Goal: Transaction & Acquisition: Purchase product/service

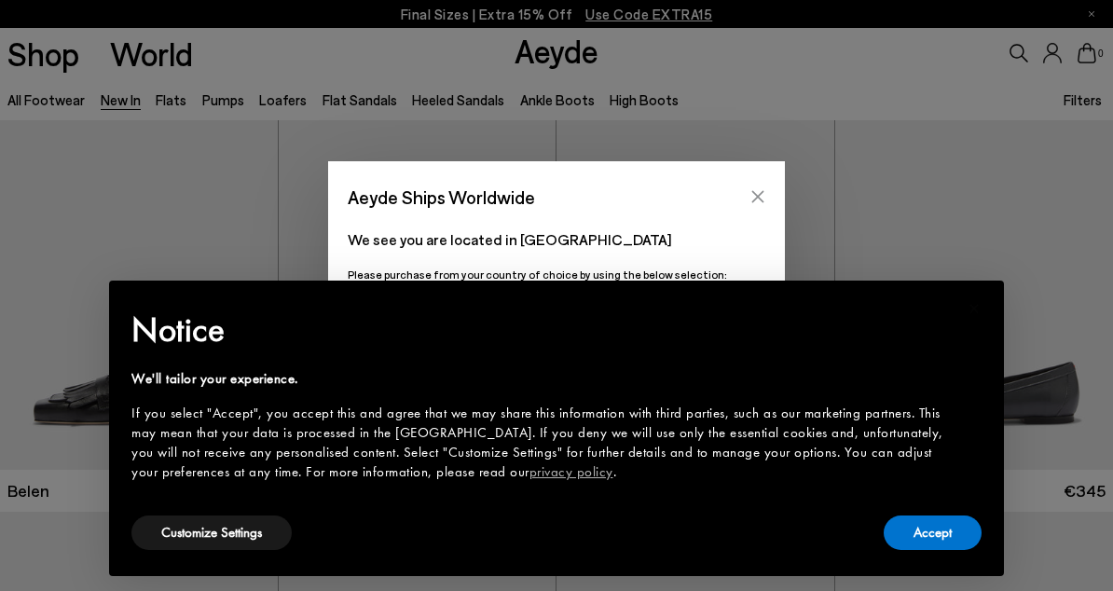
click at [751, 190] on icon "Close" at bounding box center [758, 196] width 15 height 15
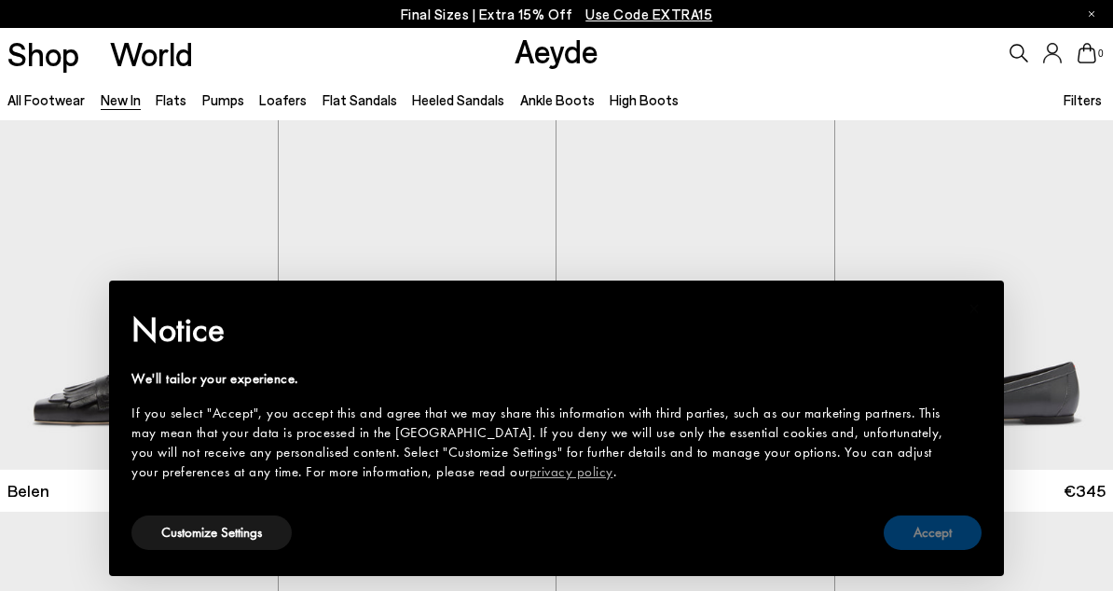
click at [899, 533] on button "Accept" at bounding box center [933, 533] width 98 height 34
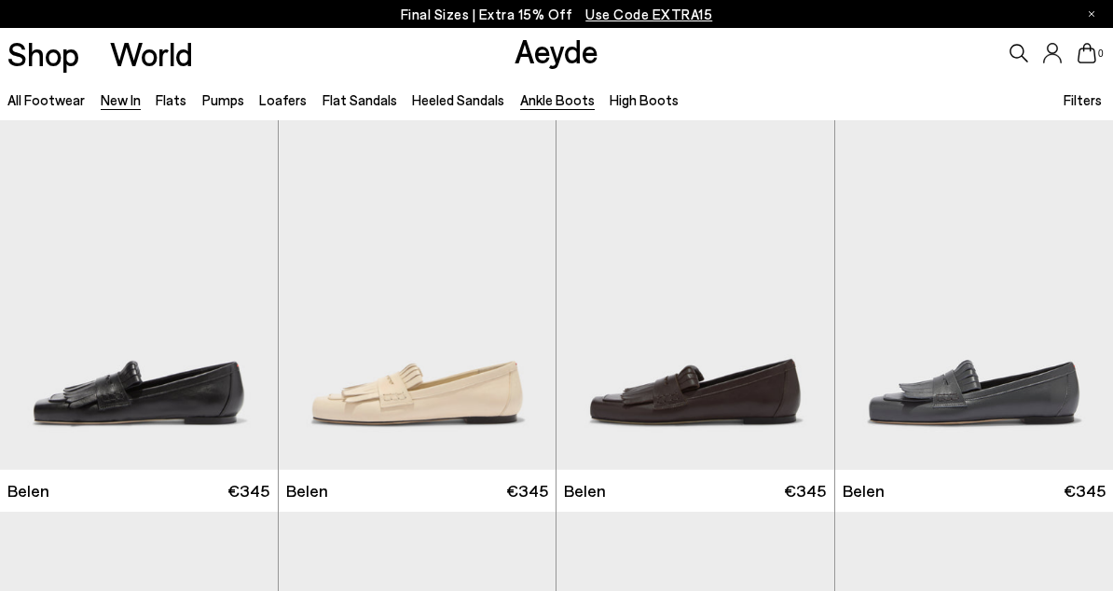
click at [531, 102] on link "Ankle Boots" at bounding box center [557, 99] width 75 height 17
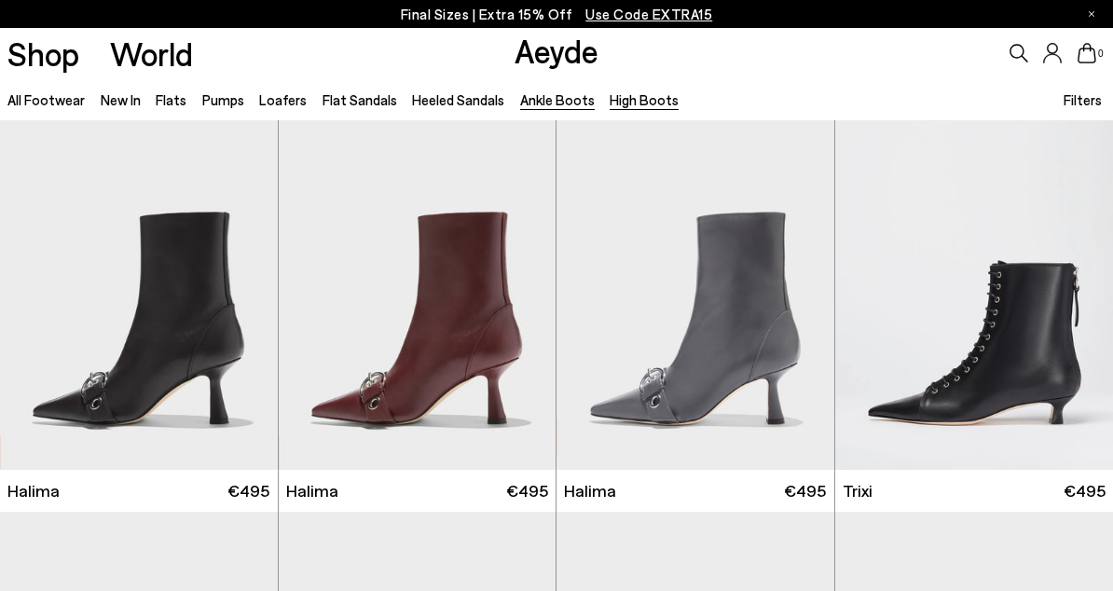
click at [642, 103] on link "High Boots" at bounding box center [644, 99] width 69 height 17
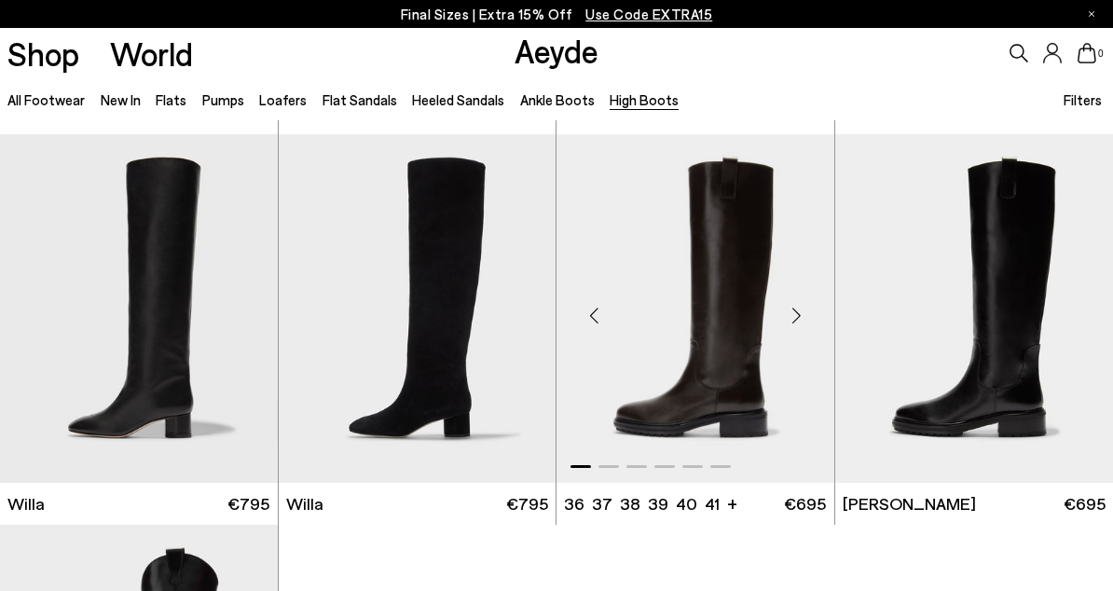
scroll to position [379, 0]
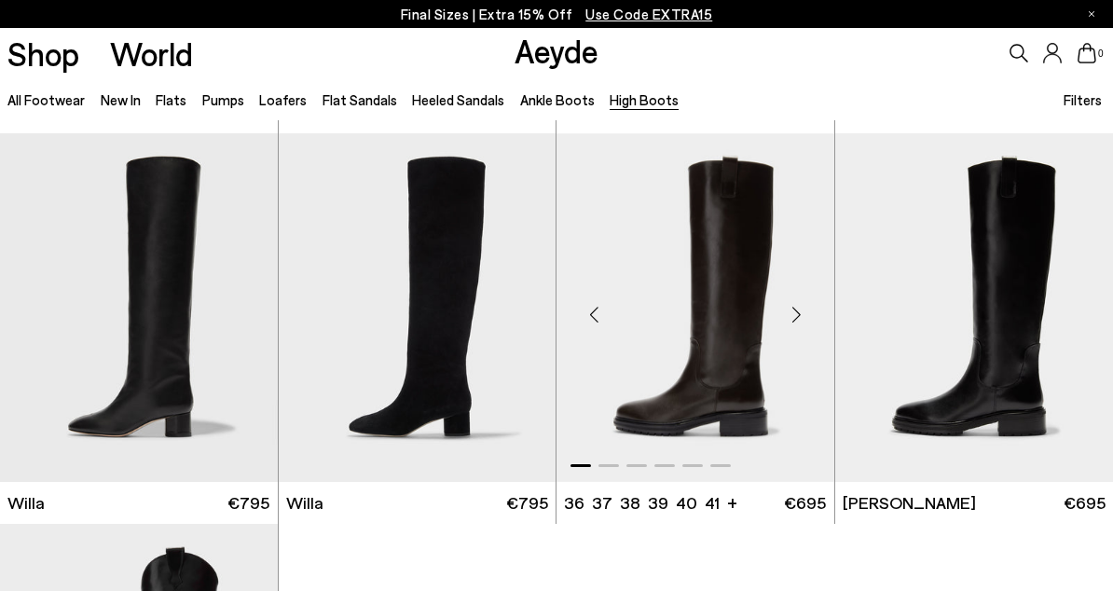
click at [798, 317] on div "Next slide" at bounding box center [797, 315] width 56 height 56
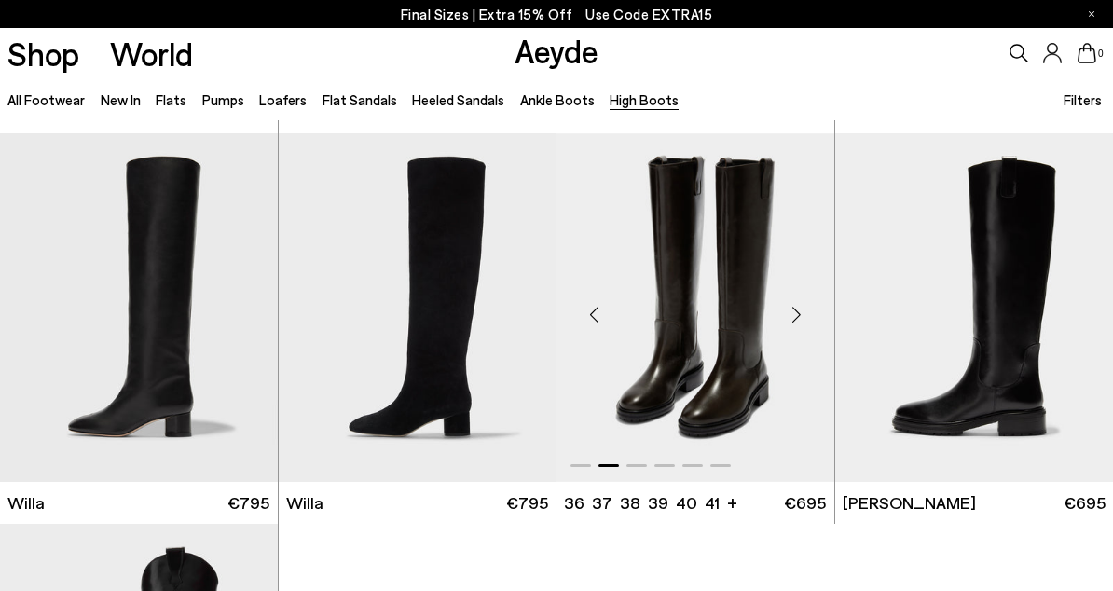
click at [798, 317] on div "Next slide" at bounding box center [797, 315] width 56 height 56
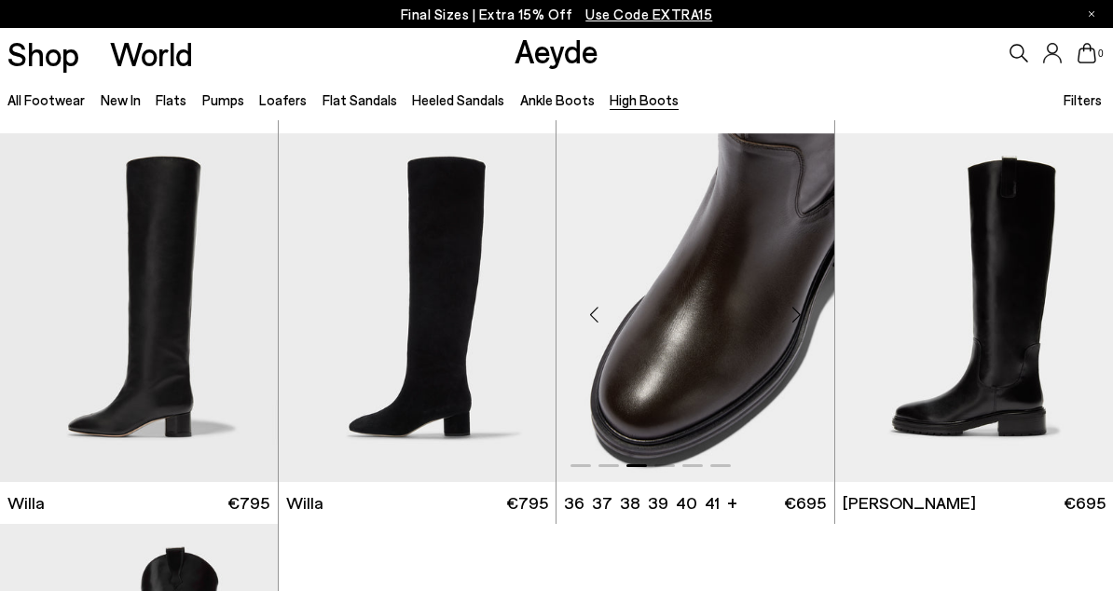
click at [798, 317] on div "Next slide" at bounding box center [797, 315] width 56 height 56
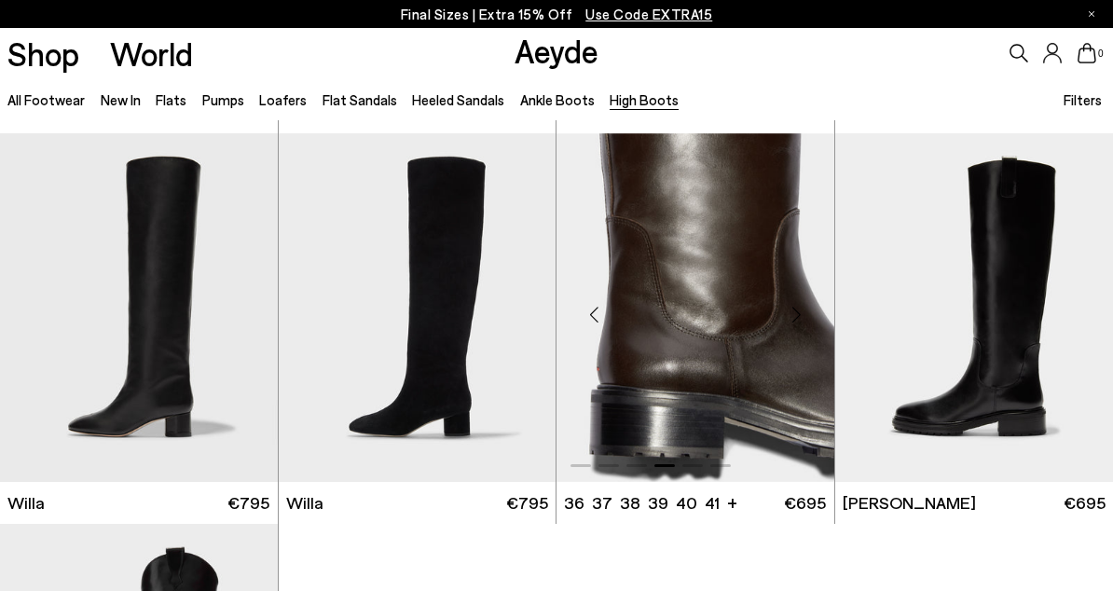
click at [798, 317] on div "Next slide" at bounding box center [797, 315] width 56 height 56
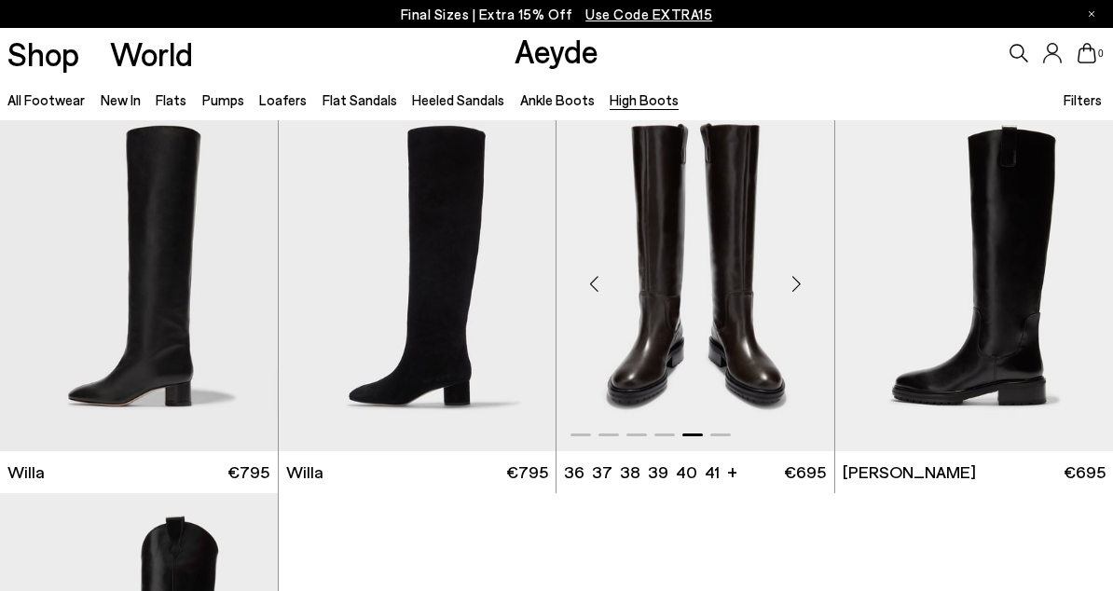
scroll to position [412, 0]
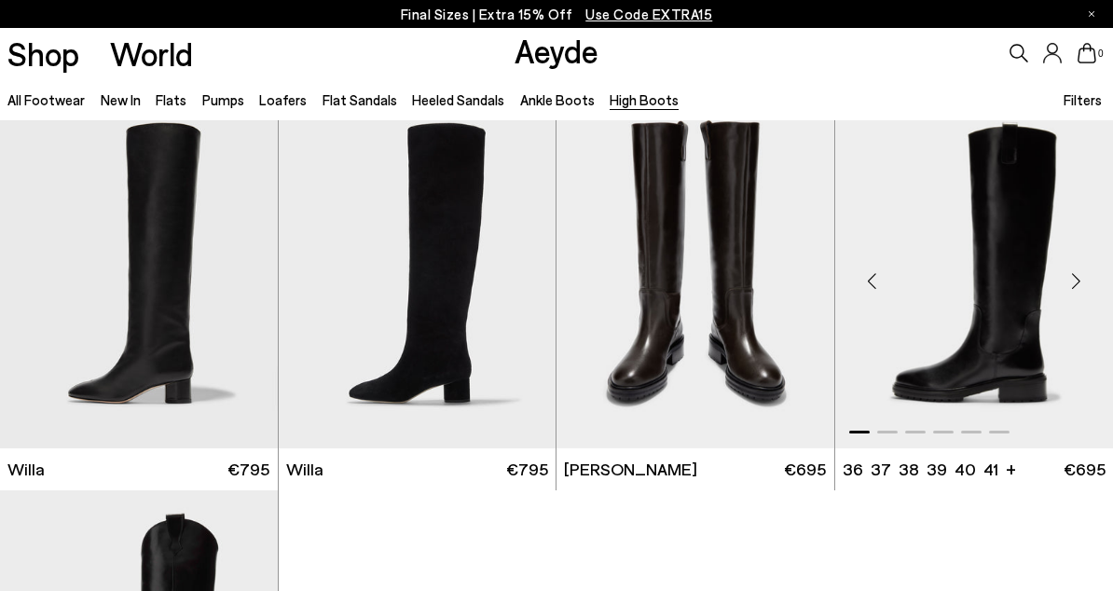
click at [1072, 283] on div "Next slide" at bounding box center [1076, 282] width 56 height 56
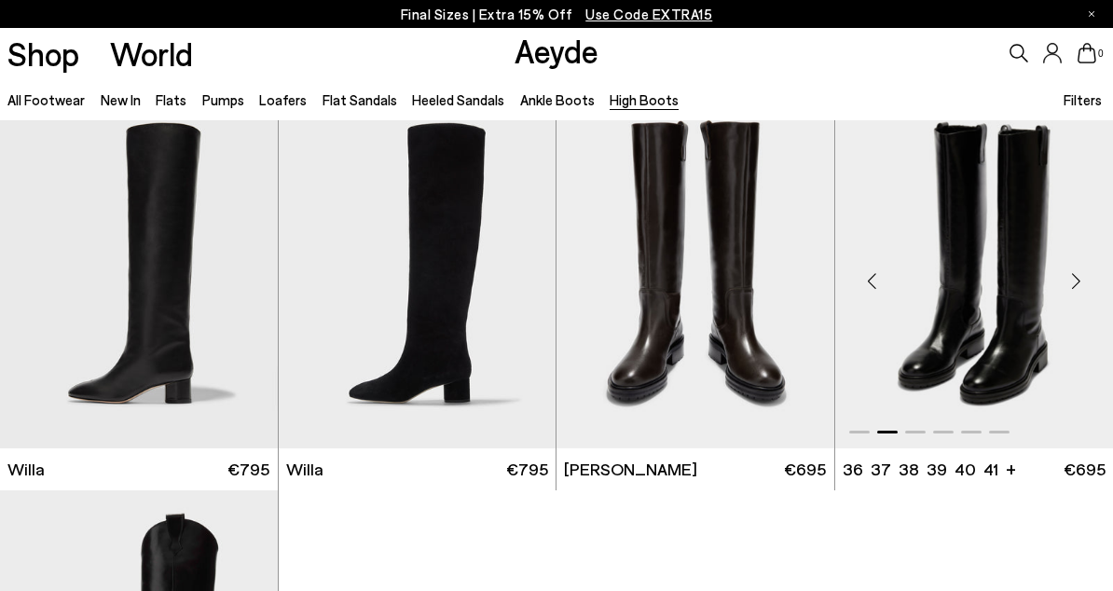
click at [1072, 283] on div "Next slide" at bounding box center [1076, 282] width 56 height 56
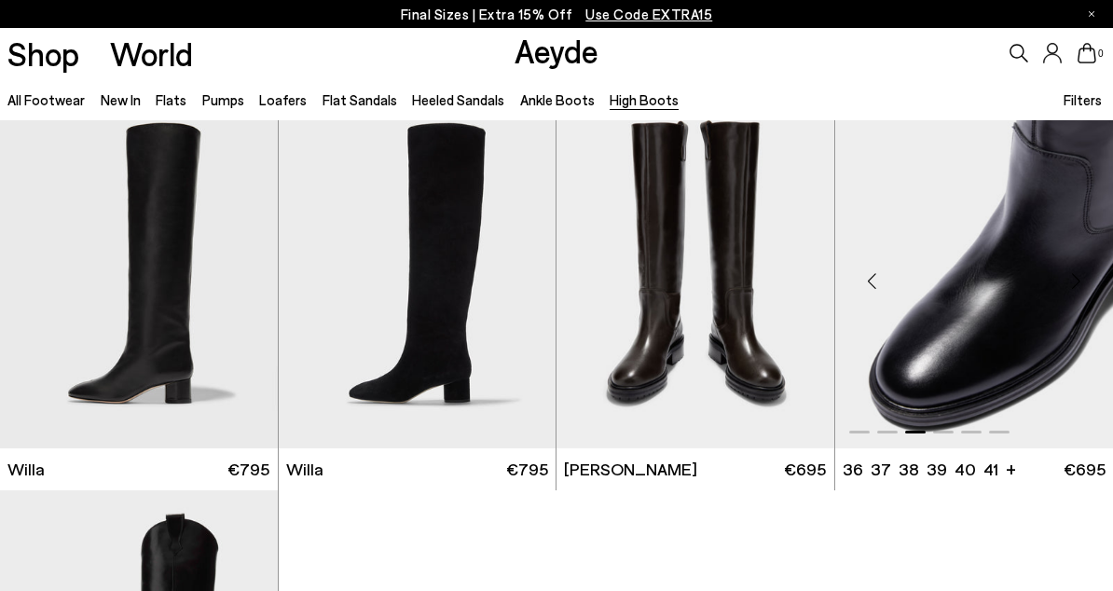
click at [1072, 283] on div "Next slide" at bounding box center [1076, 282] width 56 height 56
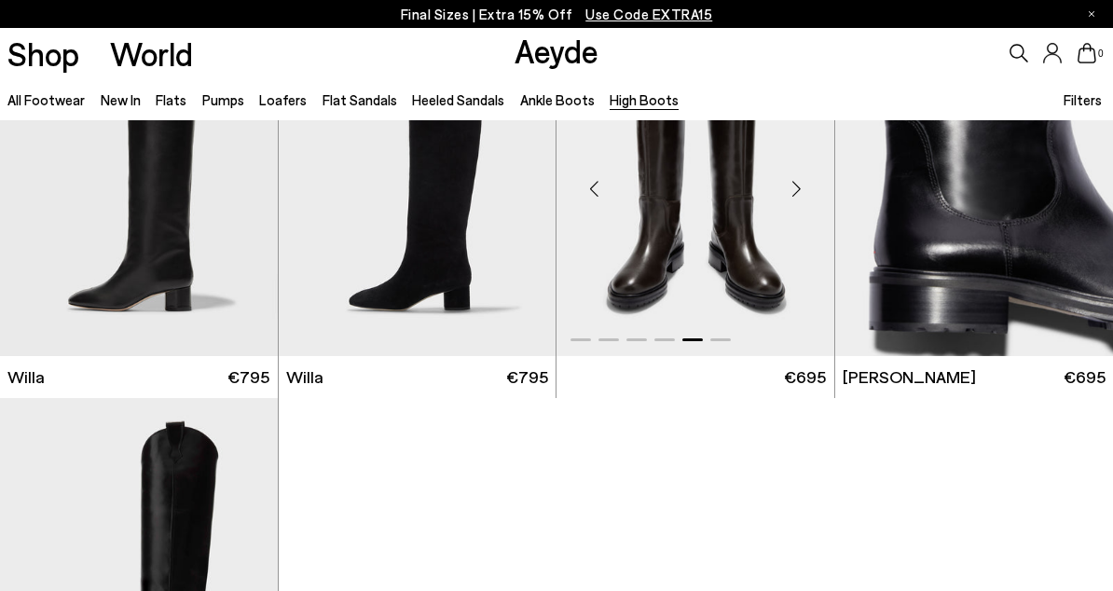
scroll to position [495, 0]
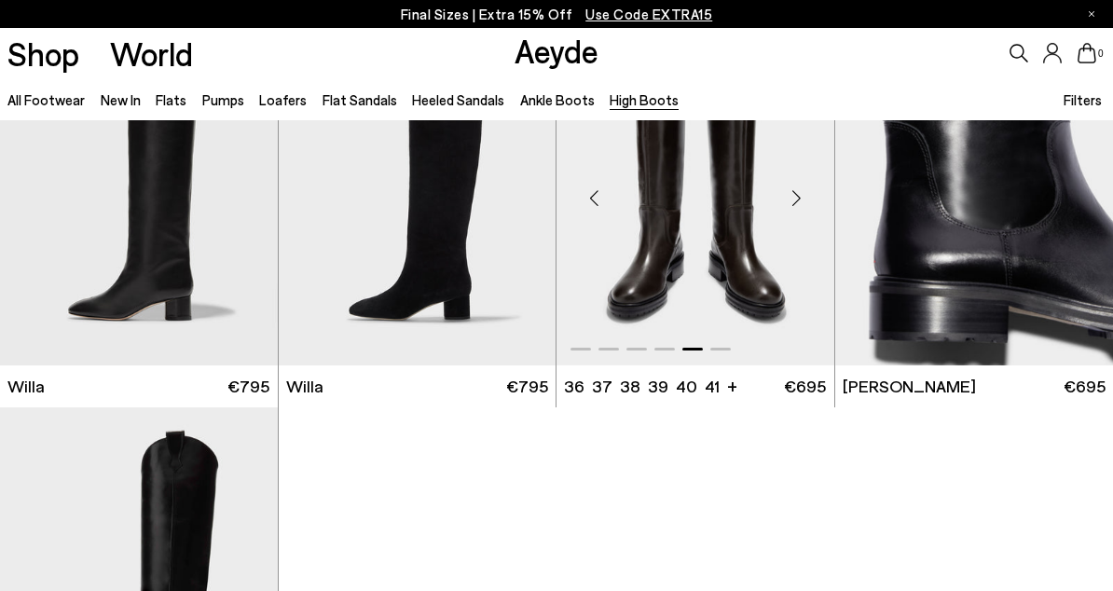
click at [723, 255] on img "5 / 6" at bounding box center [696, 191] width 278 height 349
